Goal: Task Accomplishment & Management: Manage account settings

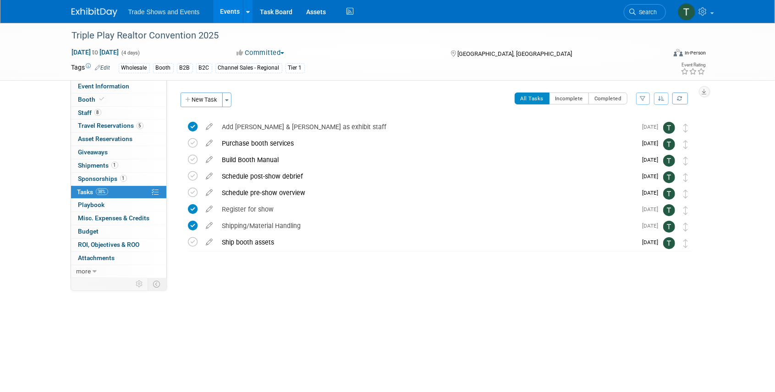
click at [643, 13] on span "Search" at bounding box center [646, 12] width 21 height 7
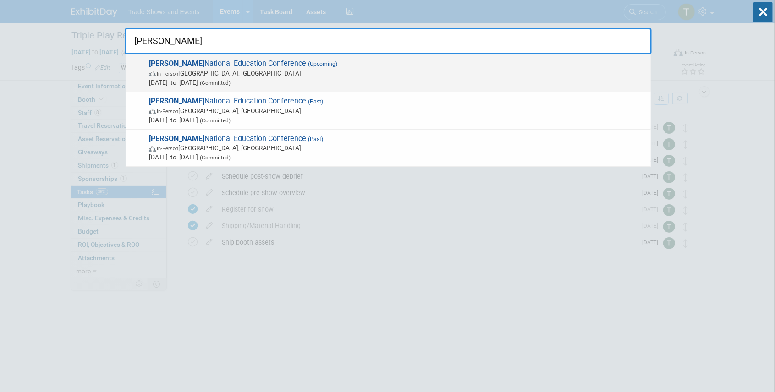
type input "sila"
click at [306, 64] on span "(Upcoming)" at bounding box center [321, 64] width 31 height 6
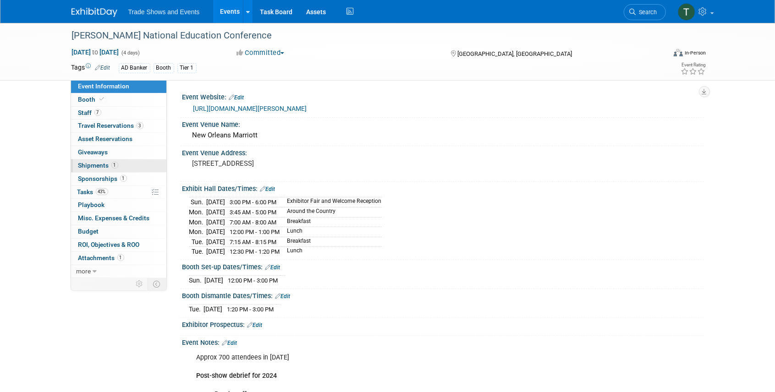
click at [109, 160] on link "1 Shipments 1" at bounding box center [118, 166] width 95 height 13
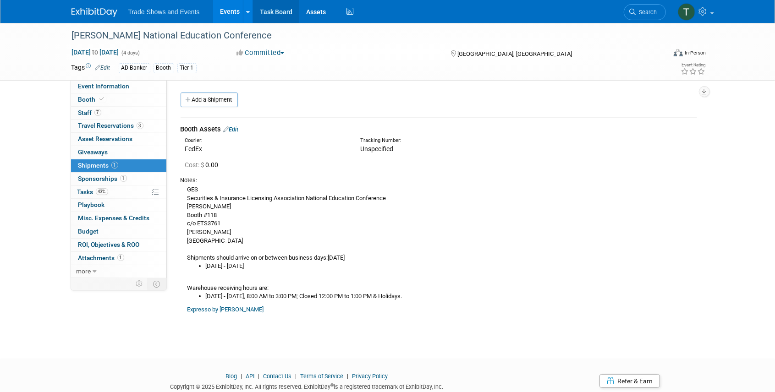
click at [256, 9] on link "Task Board" at bounding box center [276, 11] width 46 height 23
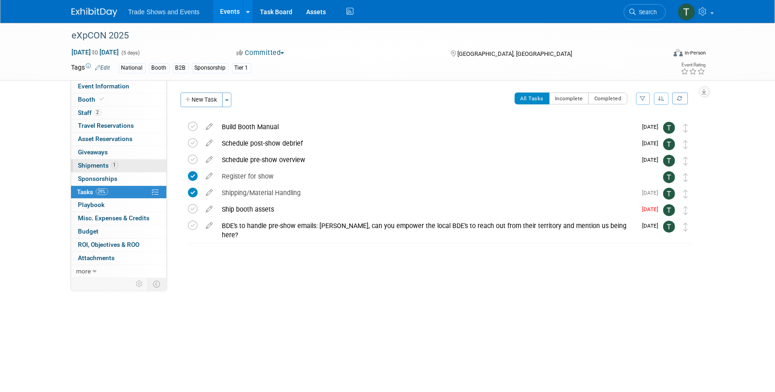
click at [127, 164] on link "1 Shipments 1" at bounding box center [118, 166] width 95 height 13
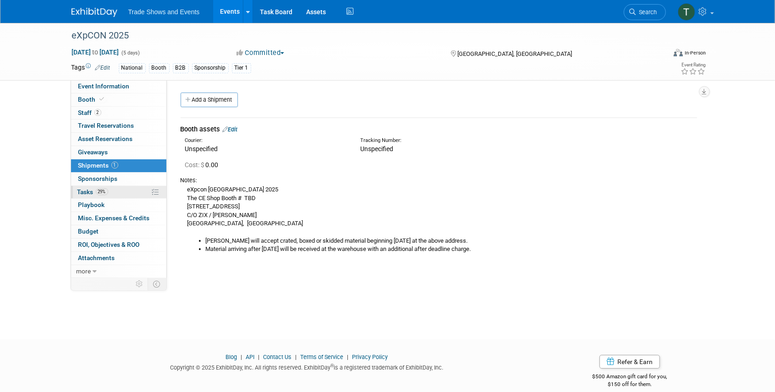
click at [89, 190] on span "Tasks 29%" at bounding box center [92, 191] width 31 height 7
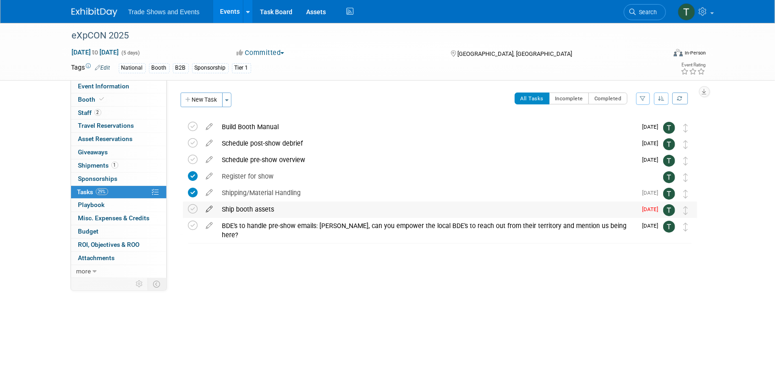
click at [210, 208] on icon at bounding box center [210, 207] width 16 height 11
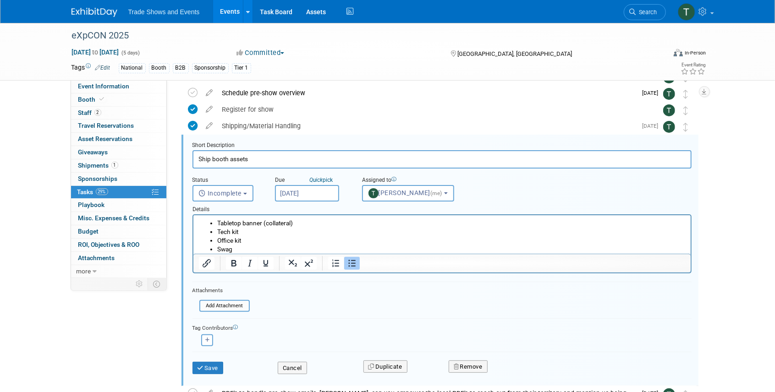
scroll to position [67, 0]
click at [307, 193] on input "Sep 26, 2025" at bounding box center [307, 193] width 64 height 17
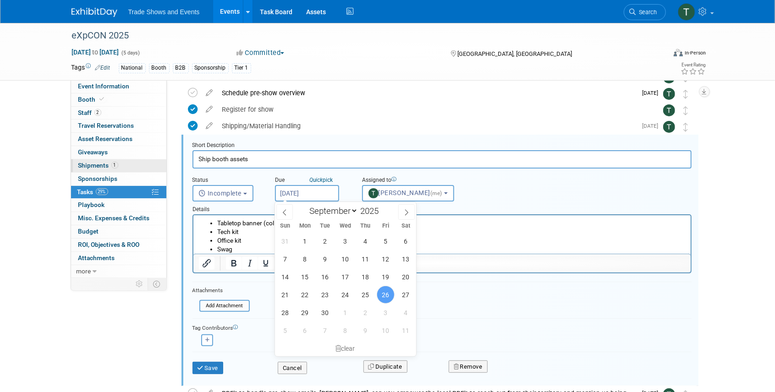
click at [94, 166] on span "Shipments 1" at bounding box center [98, 165] width 40 height 7
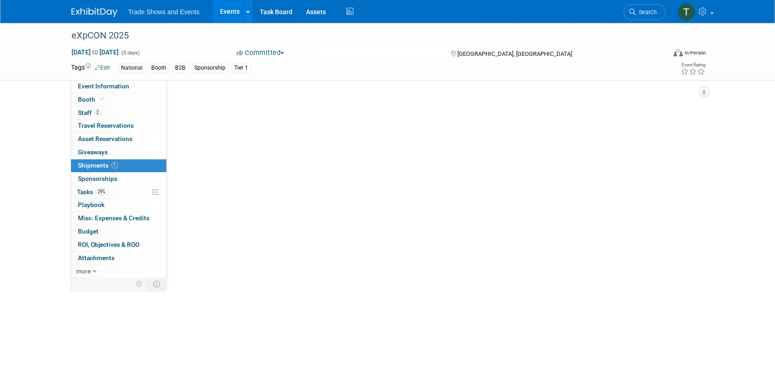
scroll to position [0, 0]
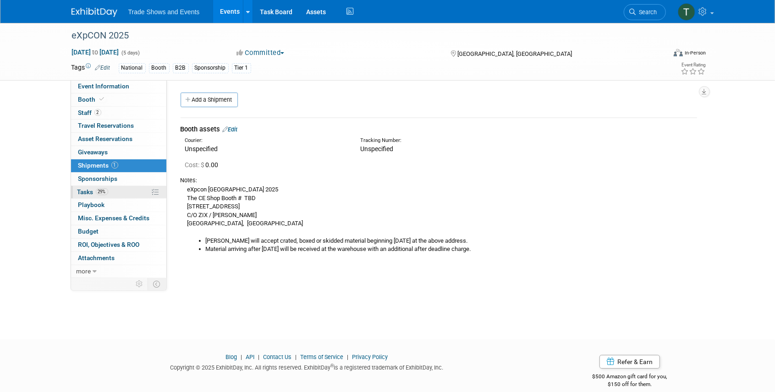
click at [84, 191] on span "Tasks 29%" at bounding box center [92, 191] width 31 height 7
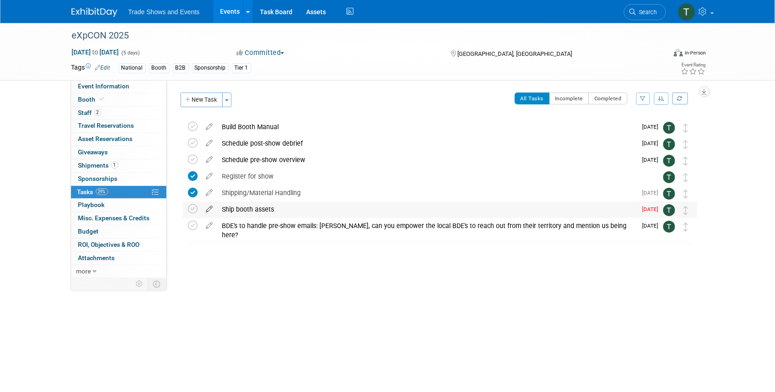
click at [209, 207] on icon at bounding box center [210, 207] width 16 height 11
select select "8"
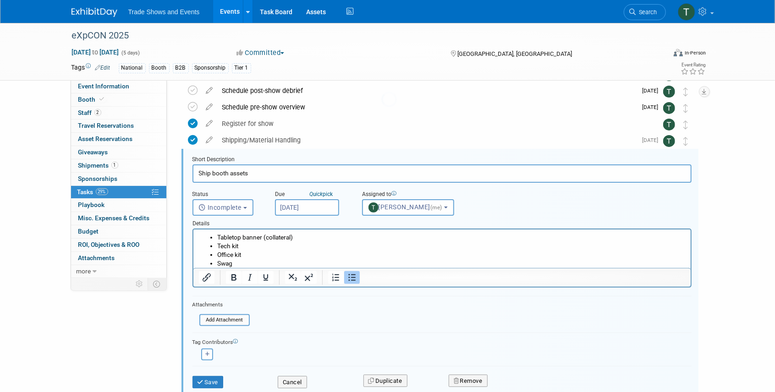
scroll to position [67, 0]
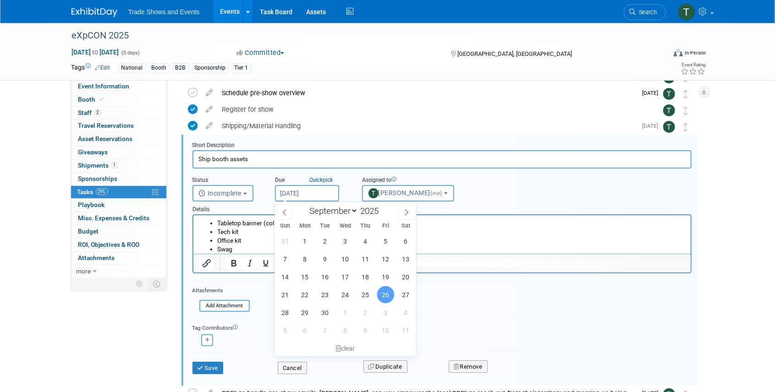
click at [308, 189] on input "Sep 26, 2025" at bounding box center [307, 193] width 64 height 17
click at [389, 314] on span "3" at bounding box center [386, 313] width 18 height 18
type input "Oct 3, 2025"
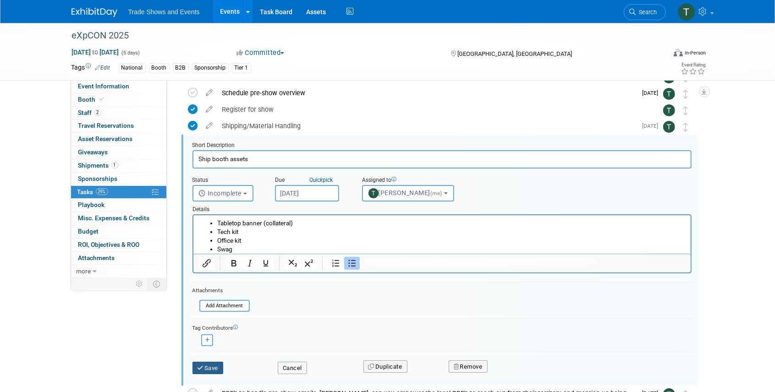
click at [212, 366] on button "Save" at bounding box center [208, 368] width 31 height 13
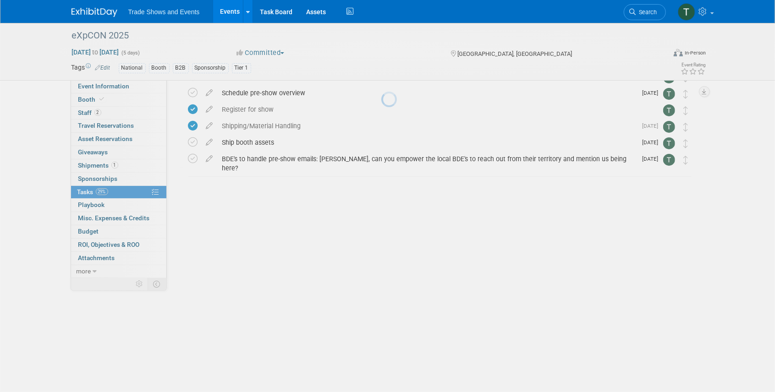
scroll to position [0, 0]
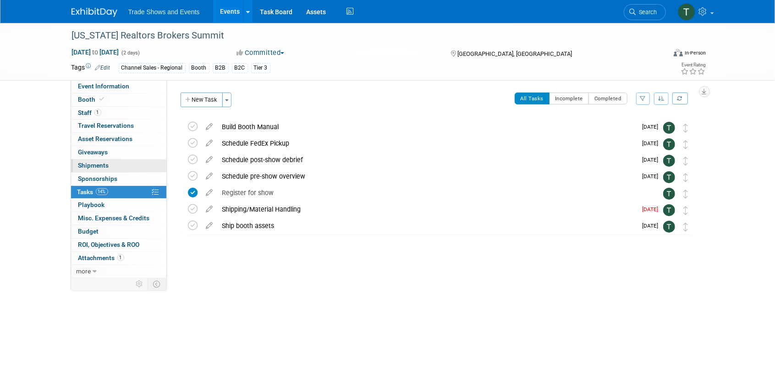
click at [96, 165] on span "Shipments 0" at bounding box center [93, 165] width 31 height 7
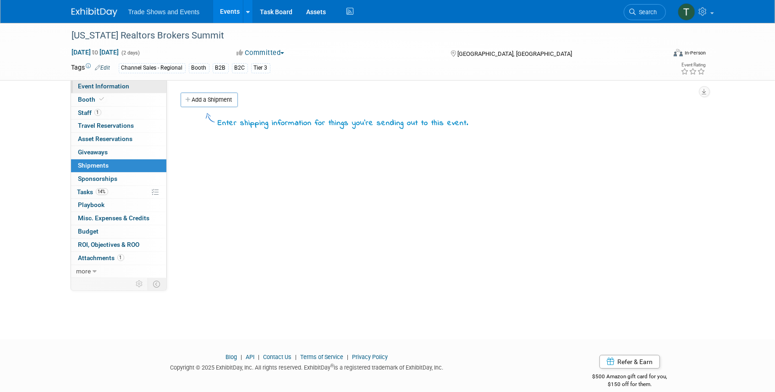
click at [108, 88] on span "Event Information" at bounding box center [103, 86] width 51 height 7
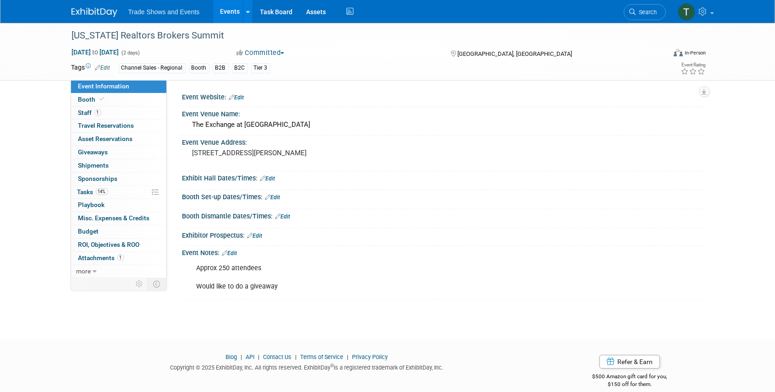
click at [645, 10] on span "Search" at bounding box center [646, 12] width 21 height 7
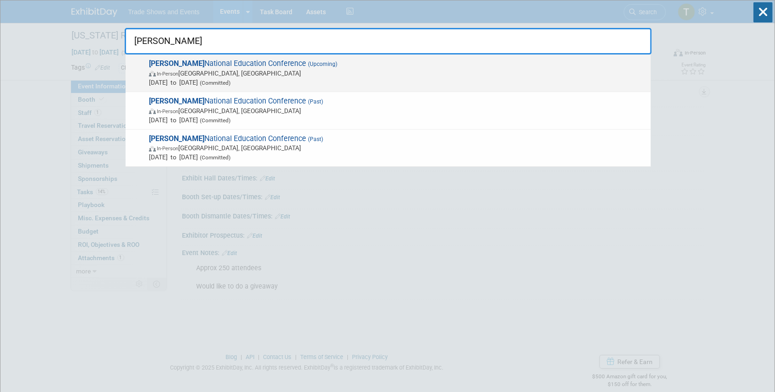
type input "sila"
click at [245, 61] on span "SILA National Education Conference (Upcoming) In-Person New Orleans, LA Oct 26,…" at bounding box center [396, 73] width 500 height 28
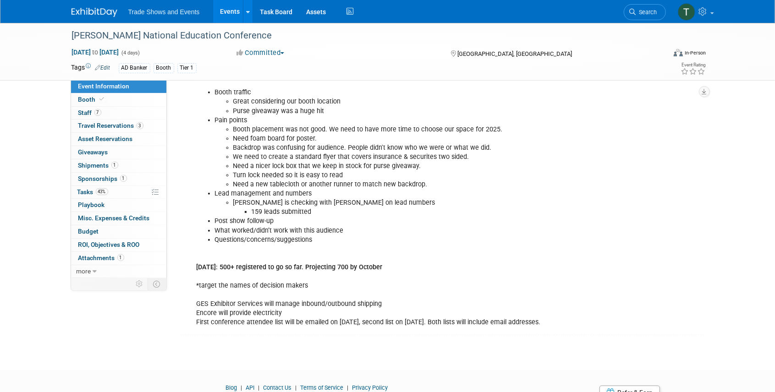
scroll to position [336, 0]
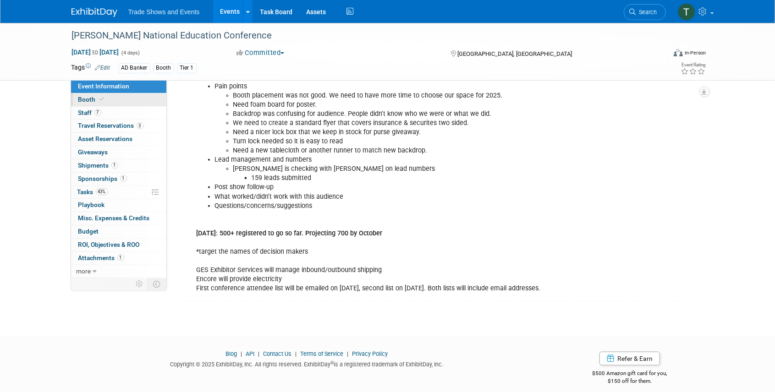
click at [100, 98] on icon at bounding box center [102, 99] width 5 height 5
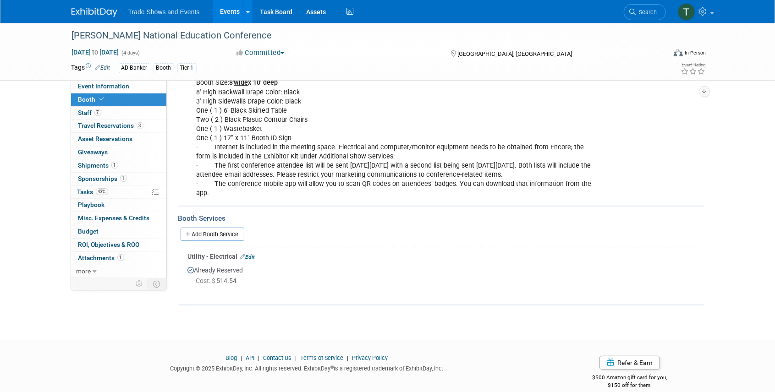
scroll to position [193, 0]
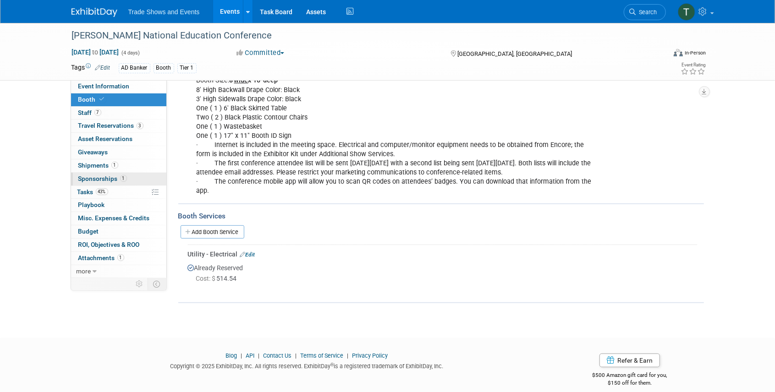
click at [101, 177] on span "Sponsorships 1" at bounding box center [102, 178] width 49 height 7
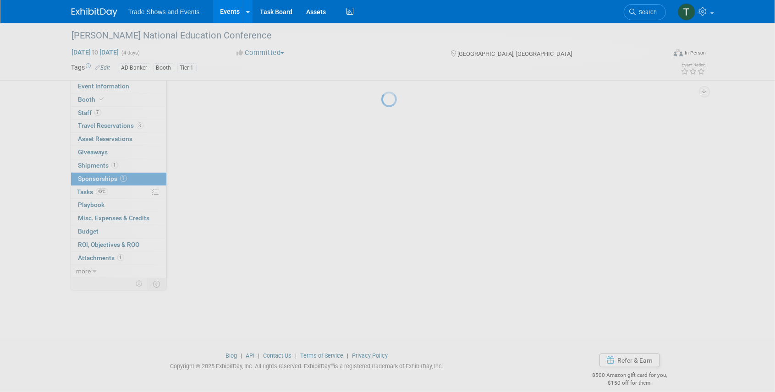
scroll to position [0, 0]
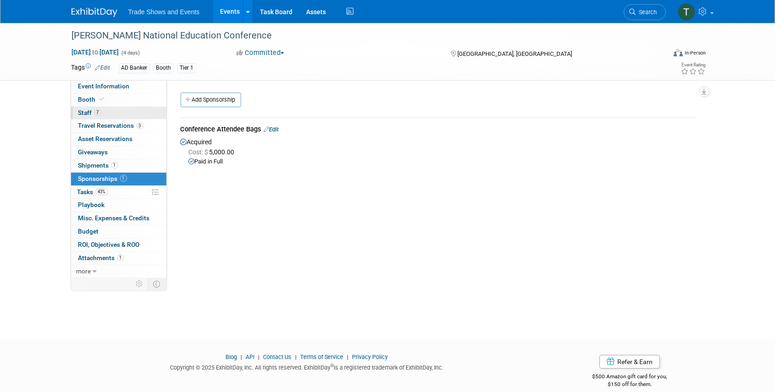
click at [94, 110] on span "Staff 7" at bounding box center [89, 112] width 23 height 7
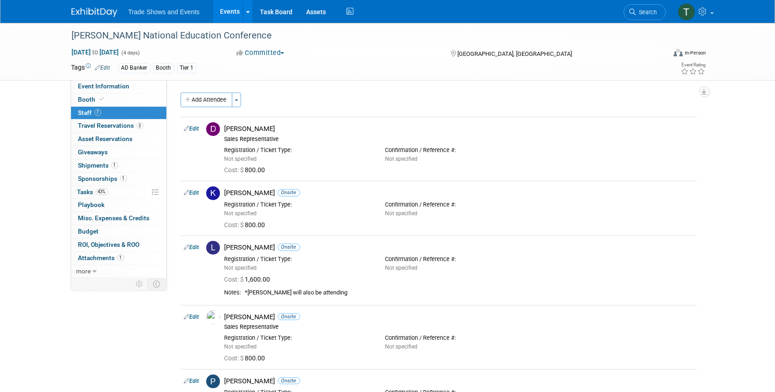
click at [646, 15] on span "Search" at bounding box center [646, 12] width 21 height 7
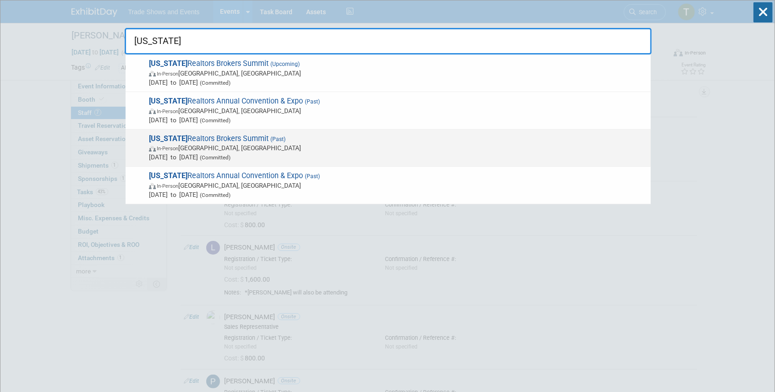
type input "[US_STATE]"
click at [194, 140] on span "Ohio Realtors Brokers Summit (Past) In-Person Westerville, OH Oct 22, 2024 to O…" at bounding box center [396, 148] width 500 height 28
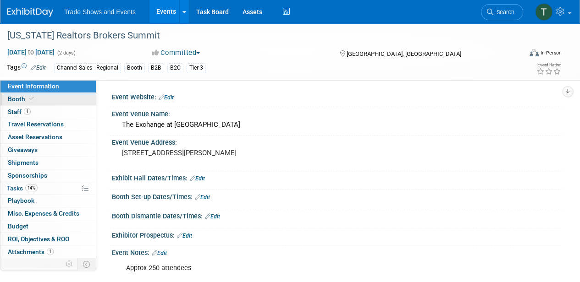
click at [29, 96] on icon at bounding box center [31, 98] width 5 height 5
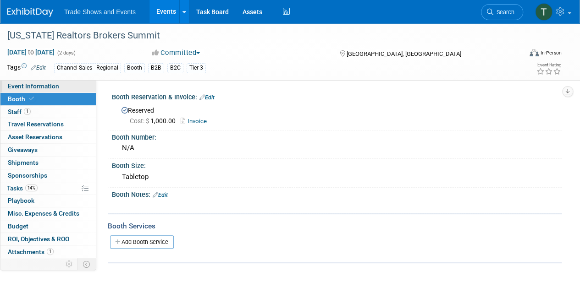
click at [28, 88] on span "Event Information" at bounding box center [33, 86] width 51 height 7
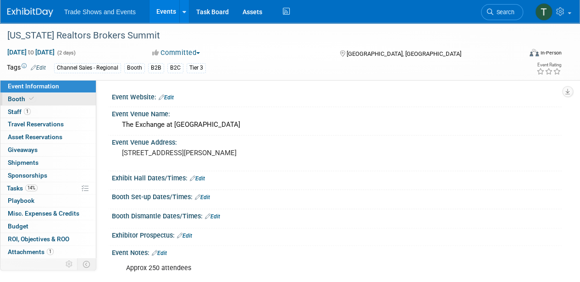
drag, startPoint x: 24, startPoint y: 103, endPoint x: 34, endPoint y: 103, distance: 9.6
click at [24, 103] on link "Booth" at bounding box center [47, 99] width 95 height 12
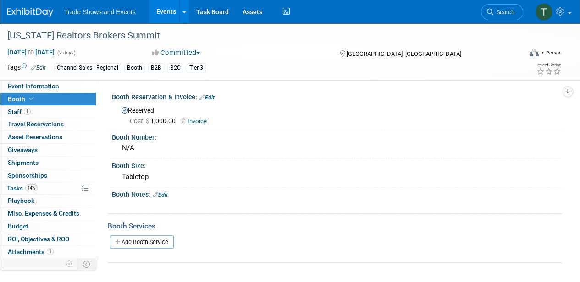
click at [197, 122] on link "Invoice" at bounding box center [196, 121] width 31 height 7
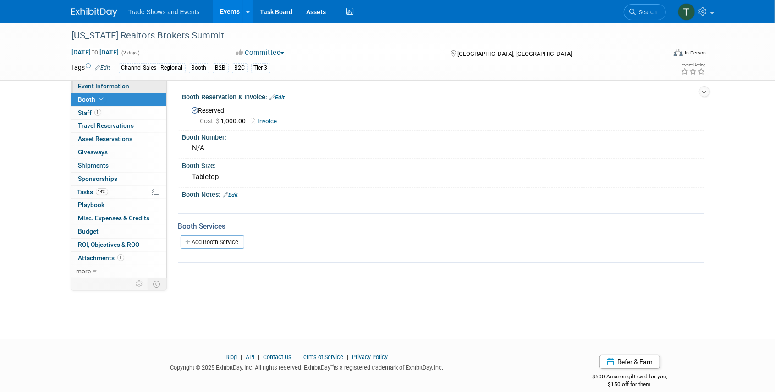
click at [97, 89] on span "Event Information" at bounding box center [103, 86] width 51 height 7
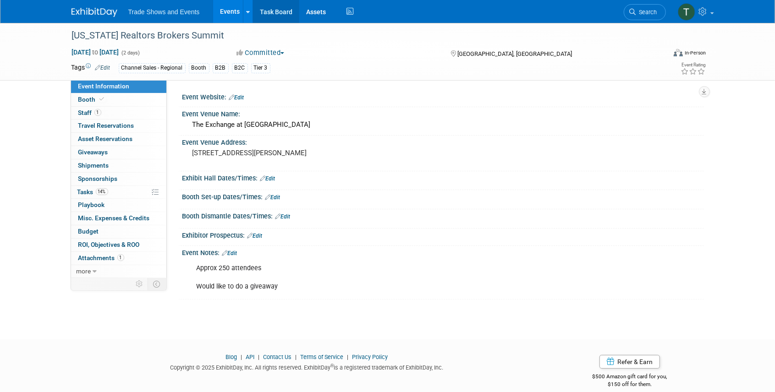
click at [282, 14] on link "Task Board" at bounding box center [276, 11] width 46 height 23
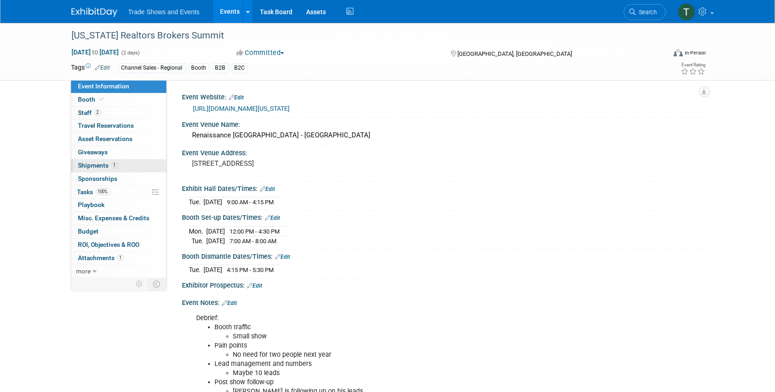
click at [96, 163] on span "Shipments 1" at bounding box center [98, 165] width 40 height 7
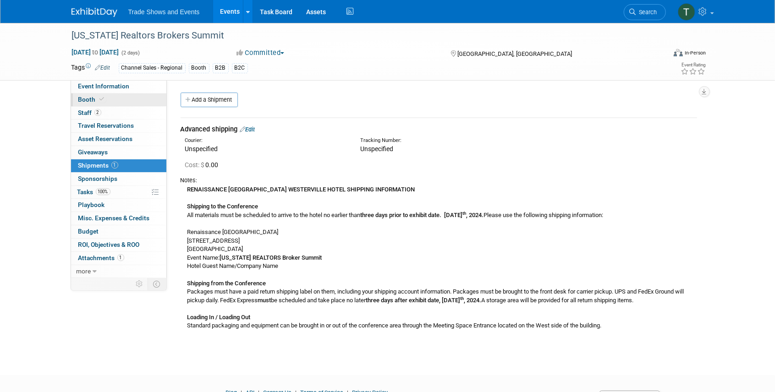
click at [98, 97] on span at bounding box center [102, 99] width 8 height 7
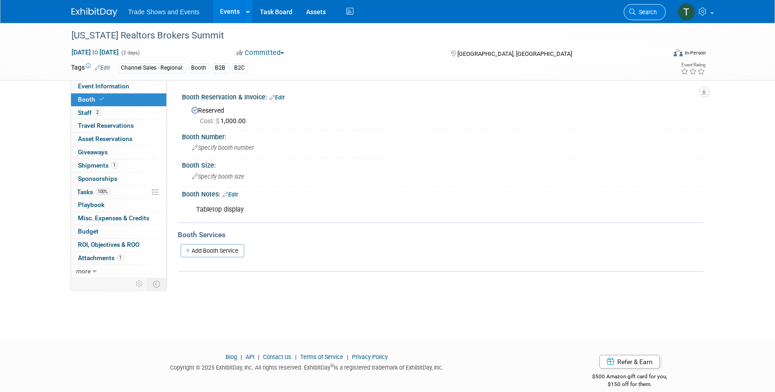
click at [637, 13] on span "Search" at bounding box center [646, 12] width 21 height 7
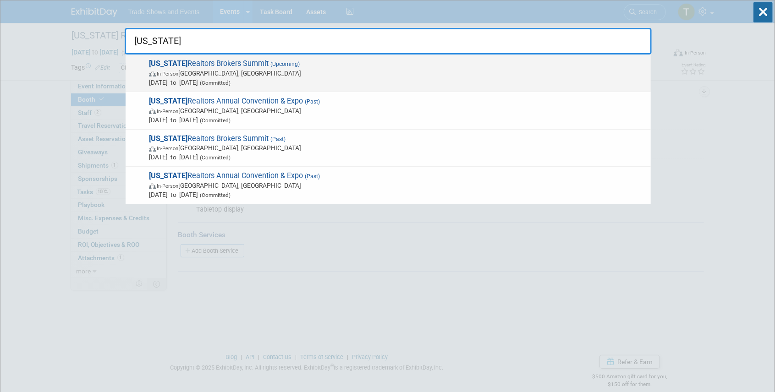
type input "[US_STATE]"
click at [192, 62] on span "[US_STATE] Realtors Brokers Summit (Upcoming) In-Person [GEOGRAPHIC_DATA], [GEO…" at bounding box center [396, 73] width 500 height 28
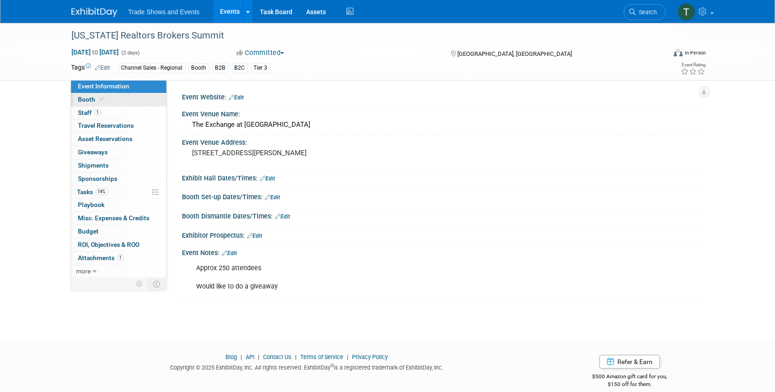
click at [103, 99] on icon at bounding box center [102, 99] width 5 height 5
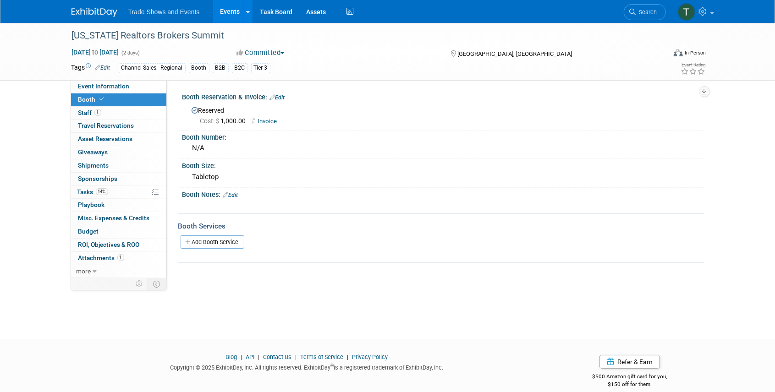
click at [264, 119] on link "Invoice" at bounding box center [266, 121] width 31 height 7
click at [93, 164] on span "Shipments 0" at bounding box center [93, 165] width 31 height 7
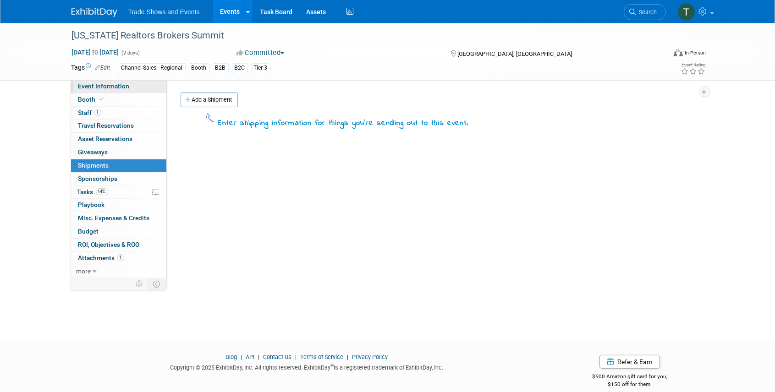
click at [83, 83] on span "Event Information" at bounding box center [103, 86] width 51 height 7
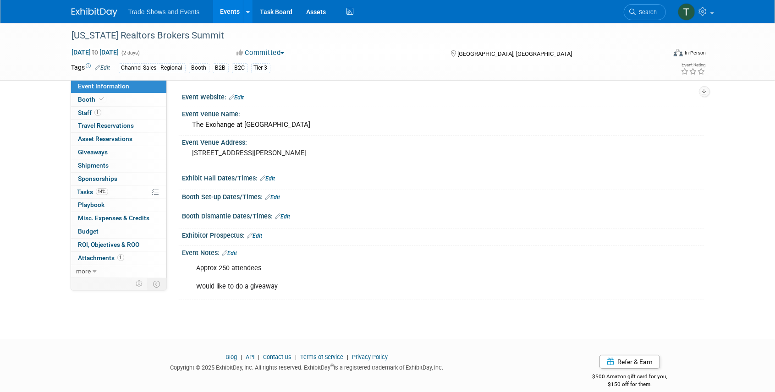
click at [277, 196] on link "Edit" at bounding box center [272, 197] width 15 height 6
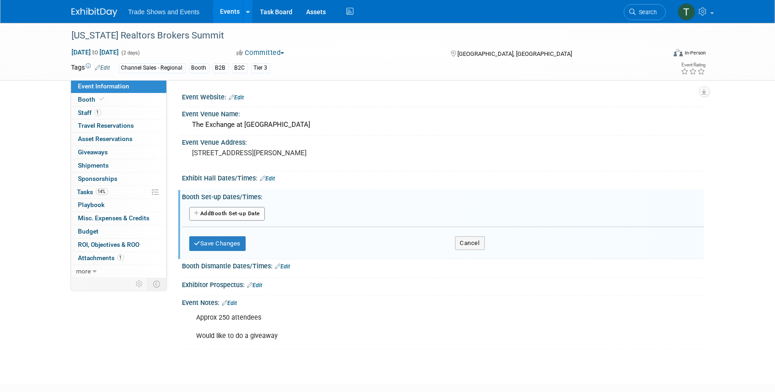
click at [223, 212] on button "Add Another Booth Set-up Date" at bounding box center [227, 214] width 76 height 14
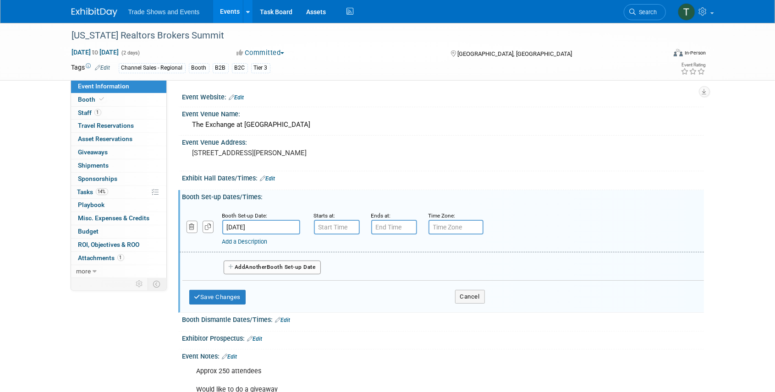
click at [270, 224] on input "[DATE]" at bounding box center [261, 227] width 78 height 15
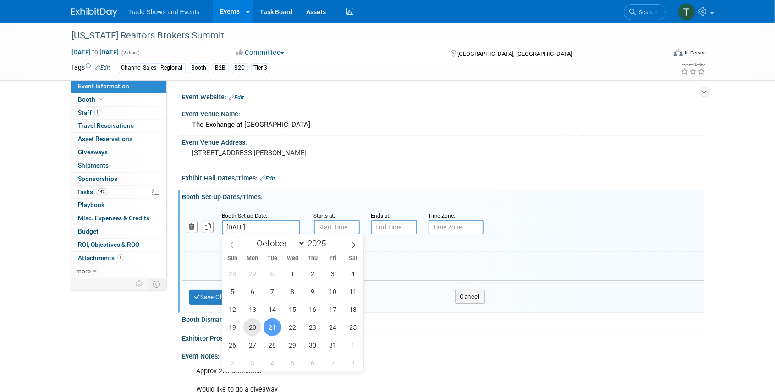
click at [256, 329] on span "20" at bounding box center [252, 328] width 18 height 18
type input "[DATE]"
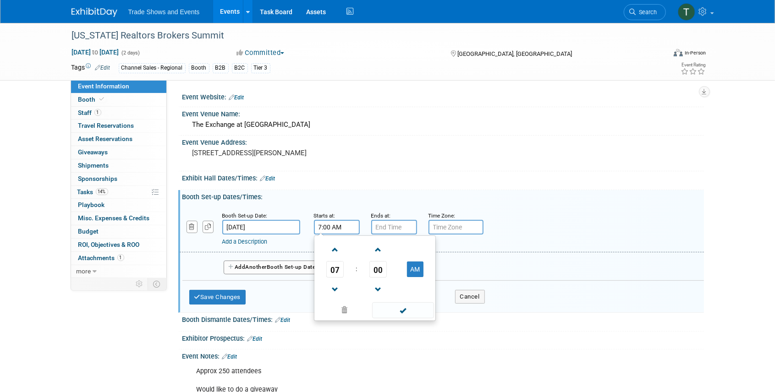
click at [332, 226] on input "7:00 AM" at bounding box center [337, 227] width 46 height 15
click at [333, 269] on span "07" at bounding box center [334, 269] width 17 height 17
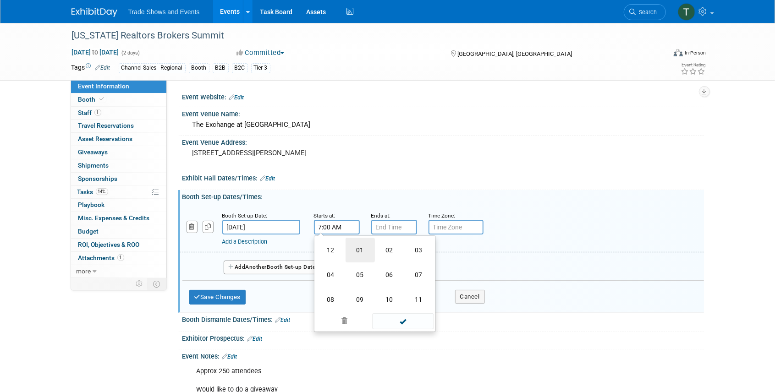
click at [362, 249] on td "01" at bounding box center [360, 250] width 29 height 25
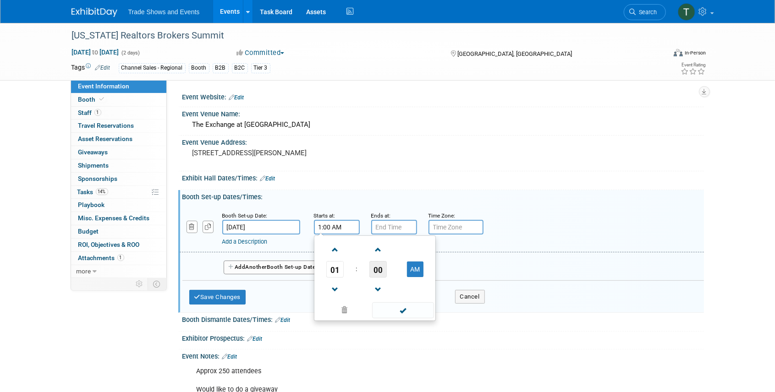
click at [382, 270] on span "00" at bounding box center [377, 269] width 17 height 17
click at [392, 273] on td "30" at bounding box center [389, 275] width 29 height 25
click at [419, 268] on button "AM" at bounding box center [415, 270] width 17 height 16
type input "1:30 PM"
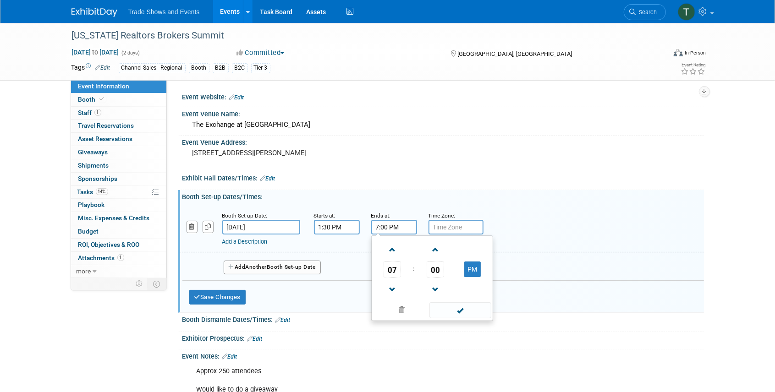
click at [384, 221] on input "7:00 PM" at bounding box center [394, 227] width 46 height 15
click at [393, 266] on span "07" at bounding box center [392, 269] width 17 height 17
drag, startPoint x: 388, startPoint y: 275, endPoint x: 398, endPoint y: 276, distance: 10.2
click at [388, 275] on td "04" at bounding box center [388, 275] width 29 height 25
type input "4:00 PM"
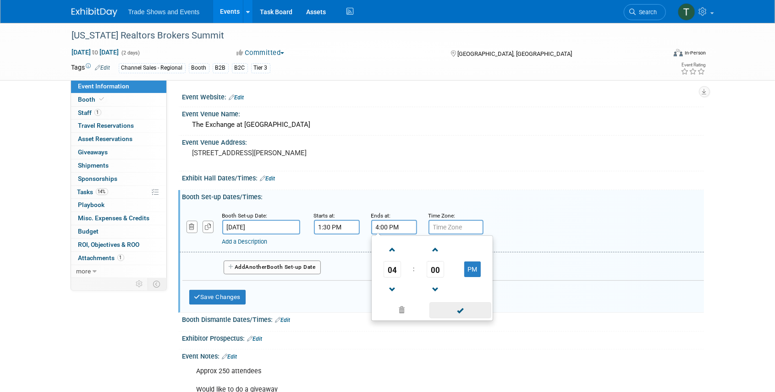
click at [460, 309] on span at bounding box center [460, 311] width 62 height 16
click at [259, 266] on span "Another" at bounding box center [257, 267] width 22 height 6
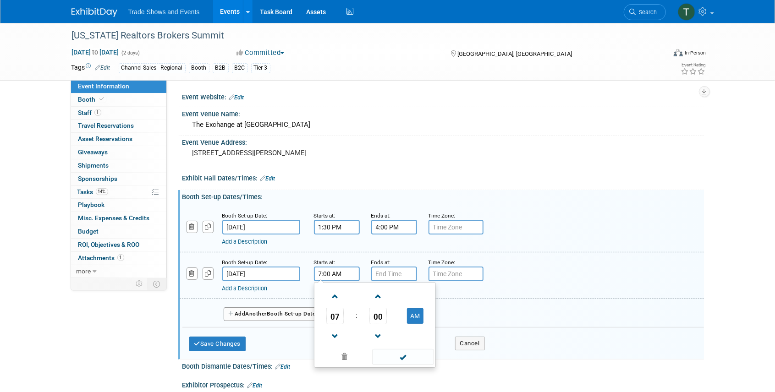
click at [345, 274] on input "7:00 AM" at bounding box center [337, 274] width 46 height 15
click at [385, 317] on span "00" at bounding box center [377, 316] width 17 height 17
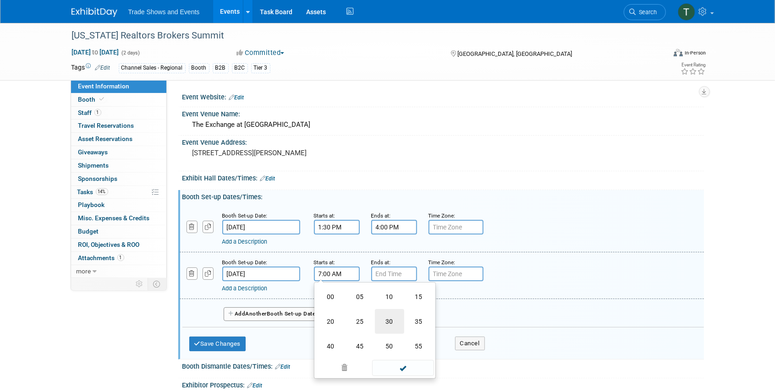
click at [389, 316] on td "30" at bounding box center [389, 321] width 29 height 25
type input "7:30 AM"
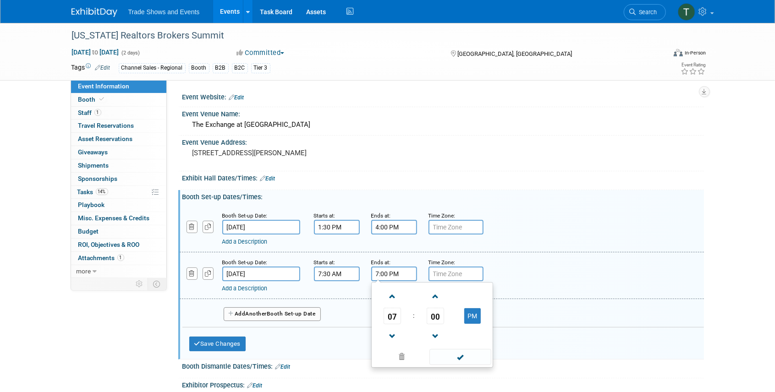
click at [395, 270] on input "7:00 PM" at bounding box center [394, 274] width 46 height 15
click at [393, 296] on span at bounding box center [393, 297] width 16 height 16
click at [435, 314] on span "00" at bounding box center [435, 316] width 17 height 17
click at [447, 320] on td "30" at bounding box center [446, 321] width 29 height 25
type input "8:30 PM"
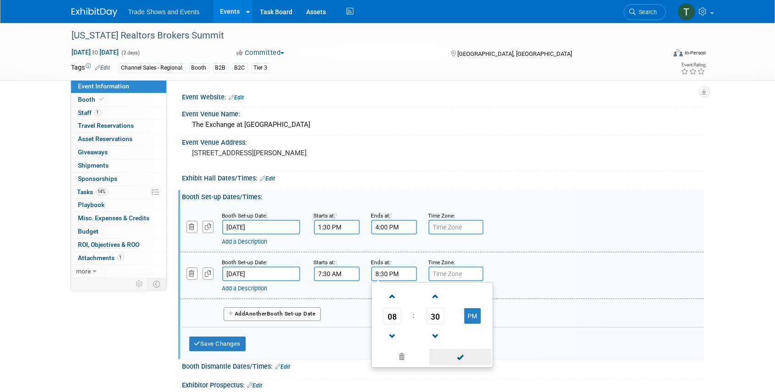
click at [455, 356] on span at bounding box center [460, 357] width 62 height 16
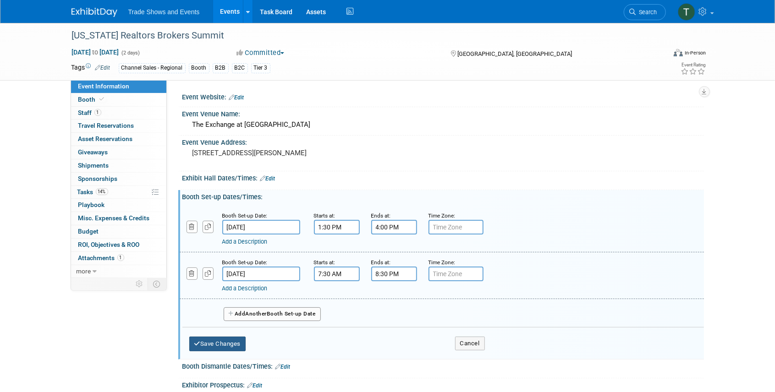
click at [224, 337] on button "Save Changes" at bounding box center [217, 344] width 57 height 15
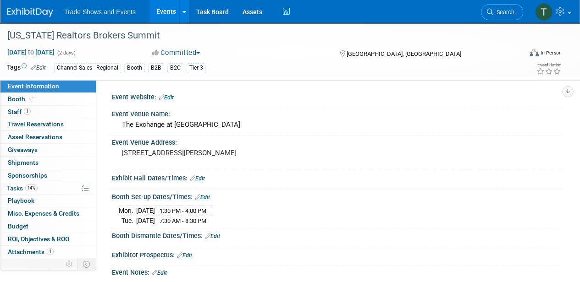
click at [202, 178] on link "Edit" at bounding box center [197, 179] width 15 height 6
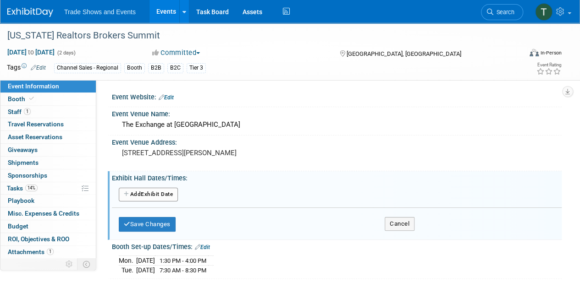
click at [156, 191] on button "Add Another Exhibit Date" at bounding box center [148, 195] width 59 height 14
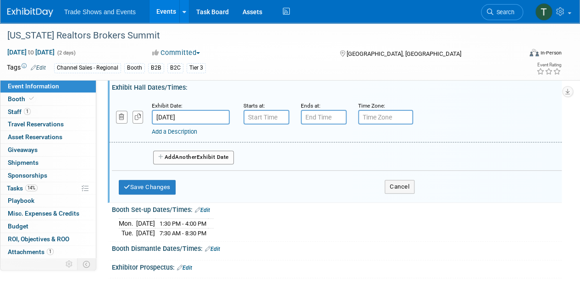
scroll to position [92, 0]
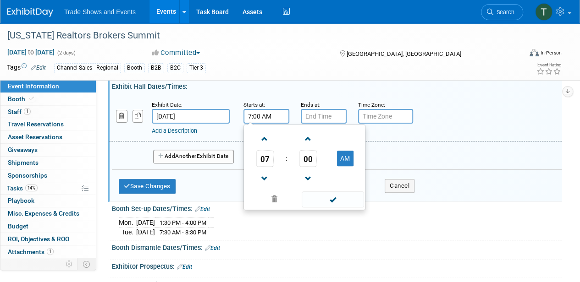
click at [257, 116] on input "7:00 AM" at bounding box center [266, 116] width 46 height 15
click at [264, 158] on span "07" at bounding box center [264, 158] width 17 height 17
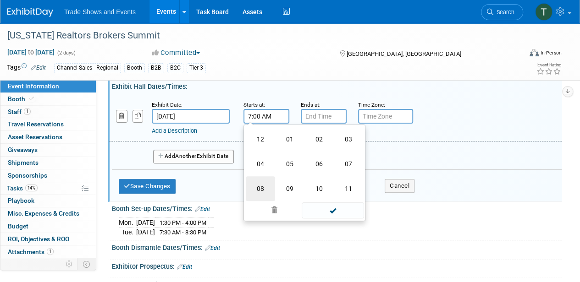
click at [250, 192] on td "08" at bounding box center [260, 188] width 29 height 25
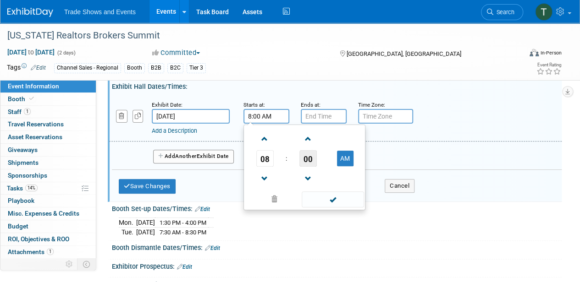
click at [301, 160] on span "00" at bounding box center [307, 158] width 17 height 17
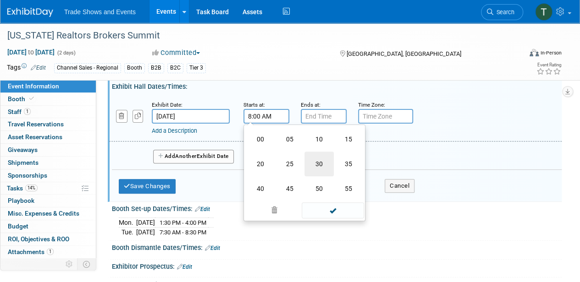
click at [318, 167] on td "30" at bounding box center [318, 164] width 29 height 25
type input "8:30 AM"
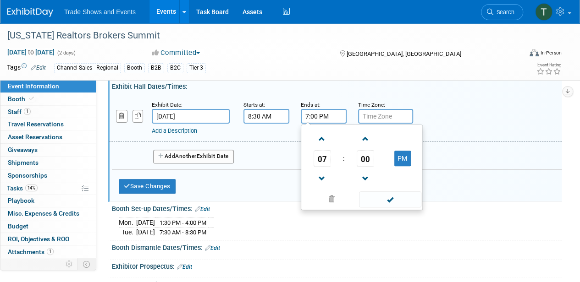
click at [320, 112] on input "7:00 PM" at bounding box center [324, 116] width 46 height 15
click at [318, 161] on span "07" at bounding box center [322, 158] width 17 height 17
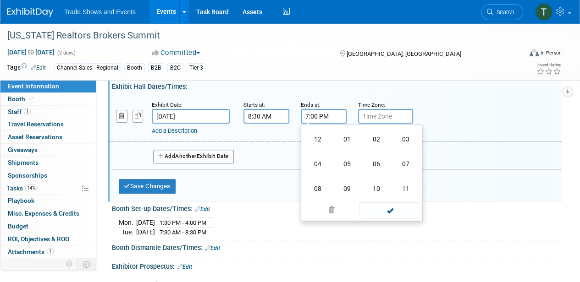
click at [321, 165] on td "04" at bounding box center [317, 164] width 29 height 25
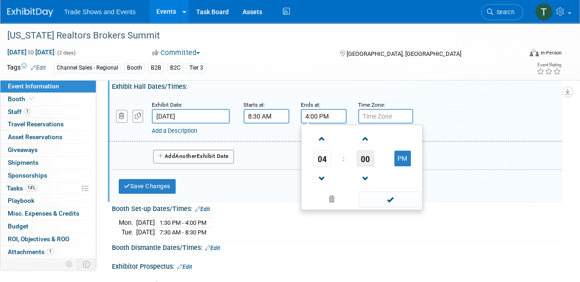
click at [362, 159] on span "00" at bounding box center [365, 158] width 17 height 17
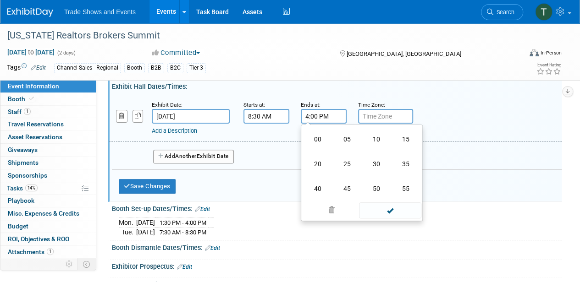
click at [380, 163] on td "30" at bounding box center [376, 164] width 29 height 25
type input "4:30 PM"
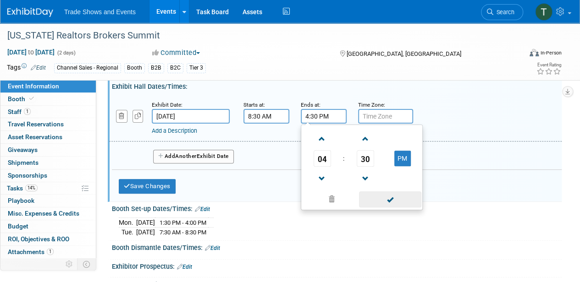
click at [395, 201] on span at bounding box center [390, 200] width 62 height 16
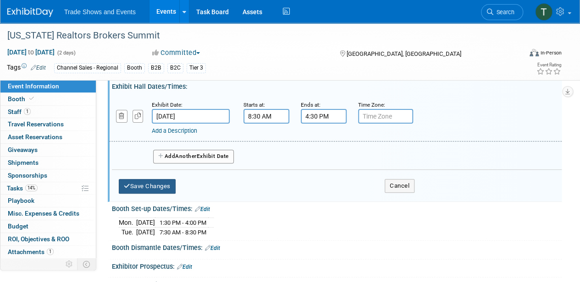
click at [165, 181] on button "Save Changes" at bounding box center [147, 186] width 57 height 15
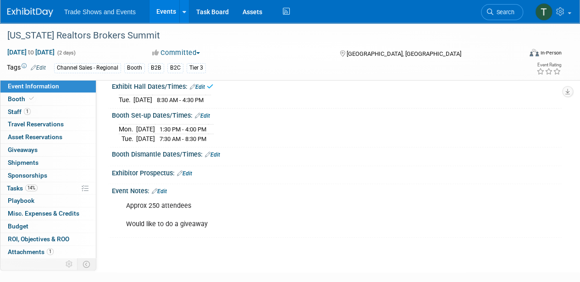
click at [213, 153] on link "Edit" at bounding box center [212, 155] width 15 height 6
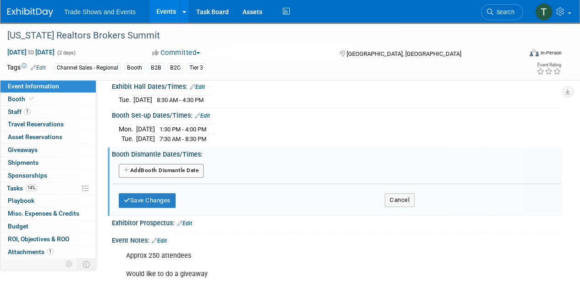
click at [192, 168] on button "Add Another Booth Dismantle Date" at bounding box center [161, 171] width 85 height 14
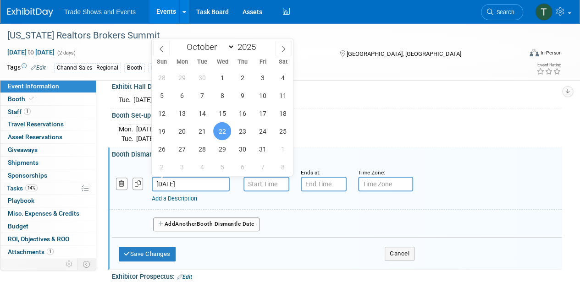
click at [202, 179] on input "[DATE]" at bounding box center [191, 184] width 78 height 15
click at [202, 131] on span "21" at bounding box center [202, 131] width 18 height 18
type input "[DATE]"
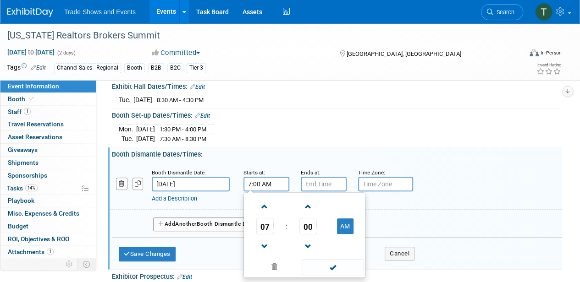
click at [264, 177] on input "7:00 AM" at bounding box center [266, 184] width 46 height 15
click at [262, 221] on span "07" at bounding box center [264, 226] width 17 height 17
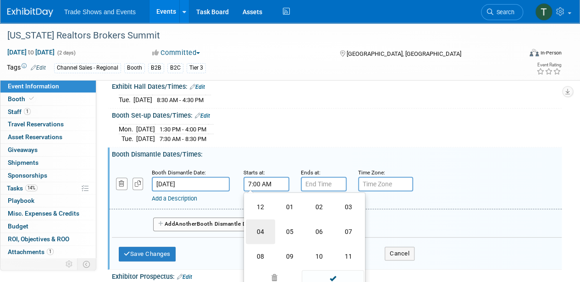
click at [262, 229] on td "04" at bounding box center [260, 232] width 29 height 25
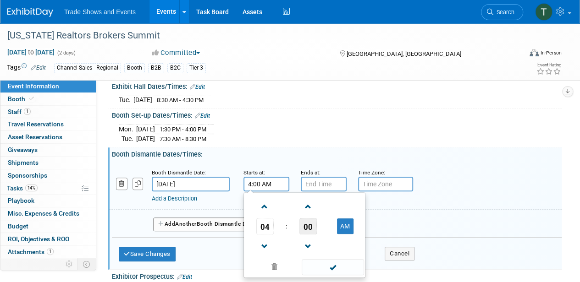
click at [309, 224] on span "00" at bounding box center [307, 226] width 17 height 17
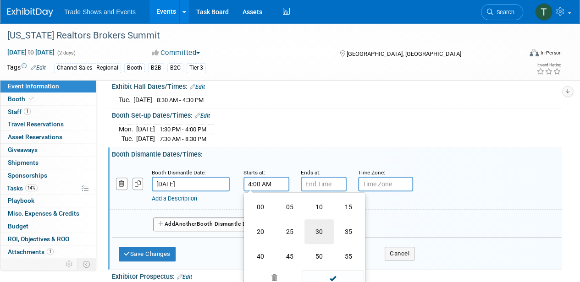
click at [324, 229] on td "30" at bounding box center [318, 232] width 29 height 25
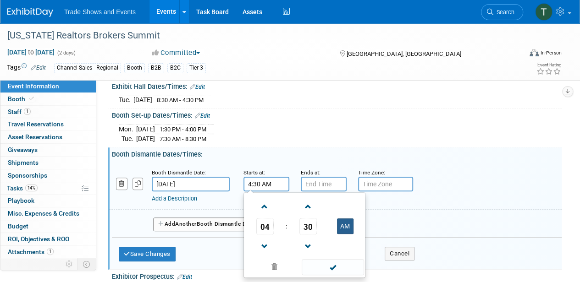
click at [346, 229] on button "AM" at bounding box center [345, 227] width 17 height 16
type input "4:30 PM"
click at [319, 178] on input "7:00 PM" at bounding box center [324, 184] width 46 height 15
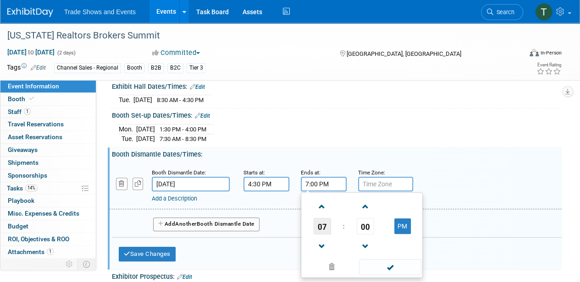
click at [323, 226] on span "07" at bounding box center [322, 226] width 17 height 17
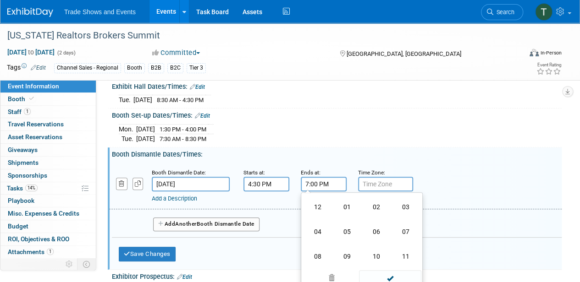
click at [344, 229] on td "05" at bounding box center [346, 232] width 29 height 25
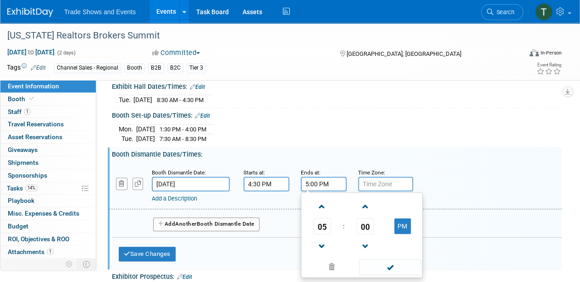
click at [367, 229] on span "00" at bounding box center [365, 226] width 17 height 17
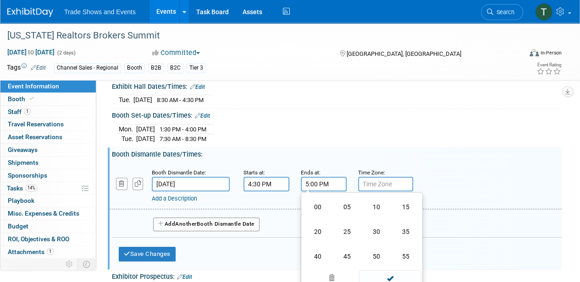
drag, startPoint x: 375, startPoint y: 230, endPoint x: 385, endPoint y: 232, distance: 9.3
click at [376, 230] on td "30" at bounding box center [376, 232] width 29 height 25
type input "5:30 PM"
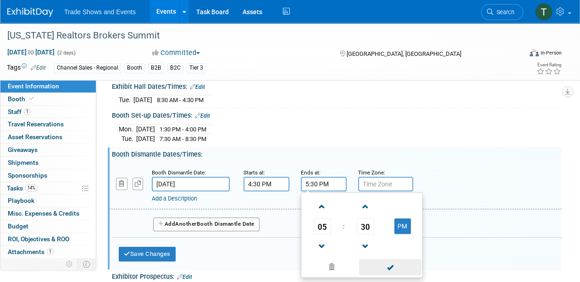
click at [401, 265] on span at bounding box center [390, 267] width 62 height 16
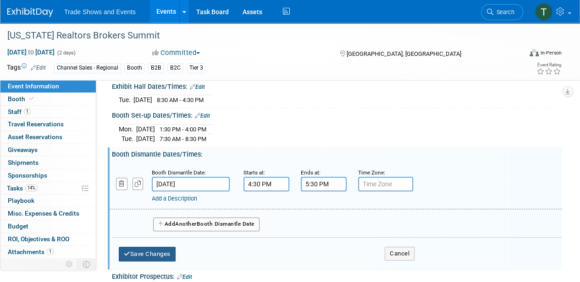
click at [159, 251] on button "Save Changes" at bounding box center [147, 254] width 57 height 15
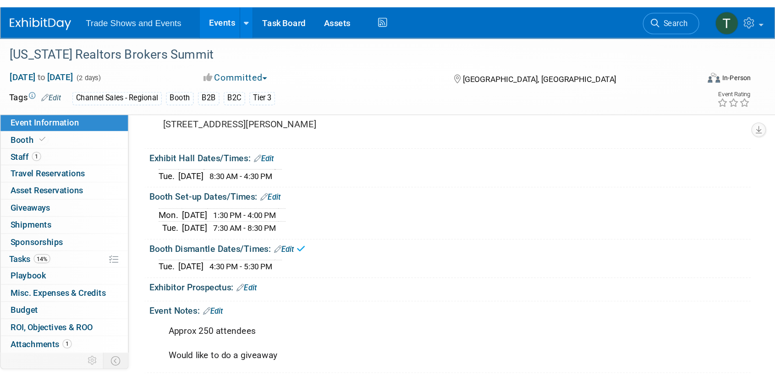
scroll to position [0, 0]
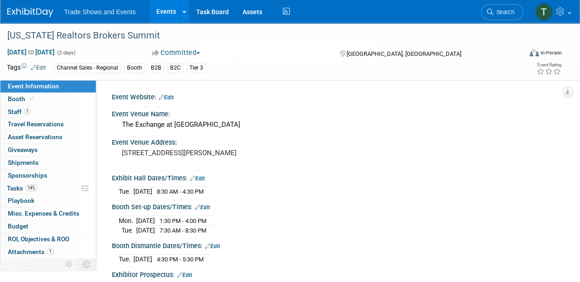
click at [170, 97] on link "Edit" at bounding box center [166, 97] width 15 height 6
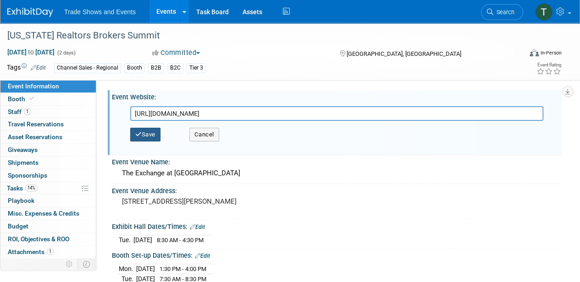
type input "[URL][DOMAIN_NAME]"
click at [142, 133] on button "Save" at bounding box center [145, 135] width 30 height 14
